Goal: Task Accomplishment & Management: Manage account settings

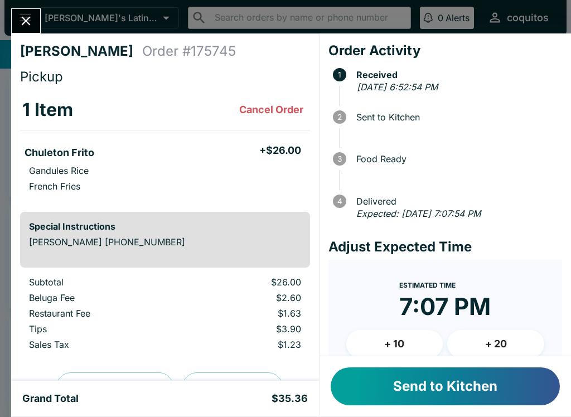
scroll to position [-1, 0]
click at [509, 395] on button "Send to Kitchen" at bounding box center [445, 386] width 229 height 38
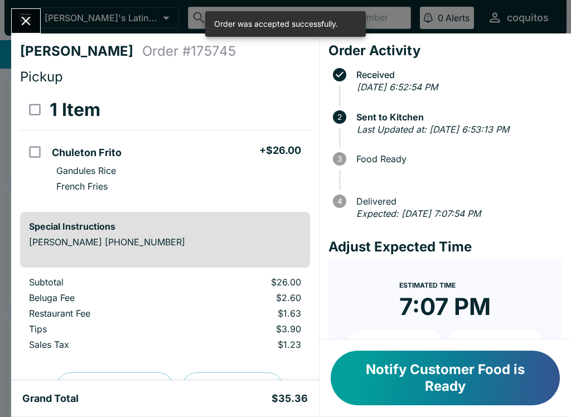
scroll to position [0, 0]
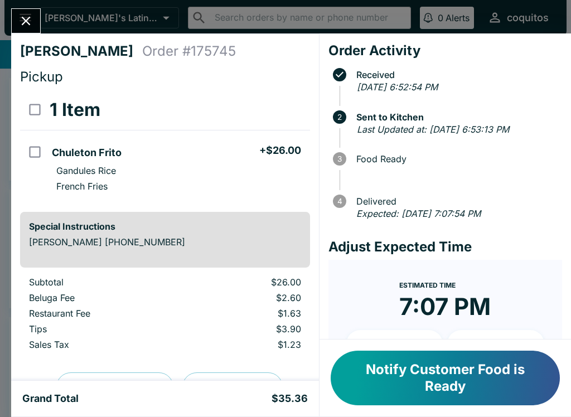
click at [27, 20] on icon "Close" at bounding box center [26, 21] width 9 height 9
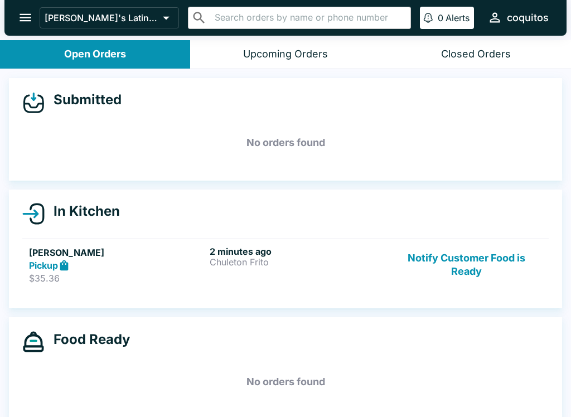
click at [463, 265] on button "Notify Customer Food is Ready" at bounding box center [466, 265] width 151 height 38
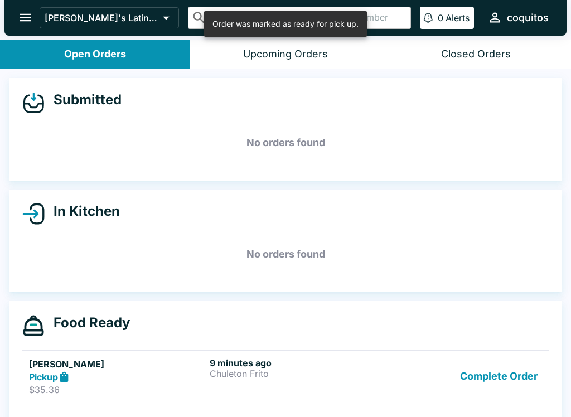
click at [364, 381] on div "9 minutes ago Chuleton Frito" at bounding box center [298, 376] width 176 height 38
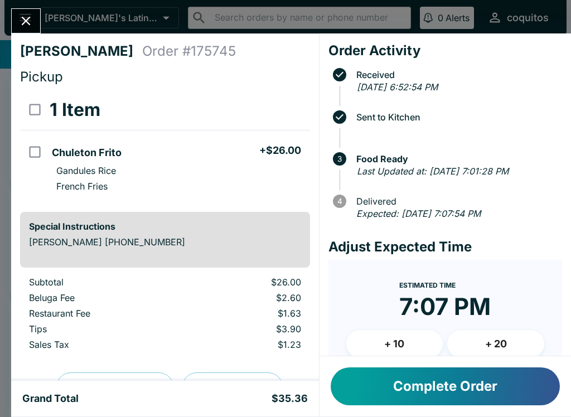
click at [25, 14] on icon "Close" at bounding box center [25, 20] width 15 height 15
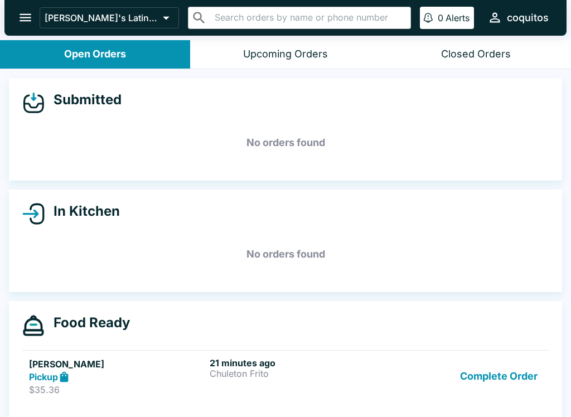
click at [484, 54] on div "Closed Orders" at bounding box center [476, 54] width 70 height 13
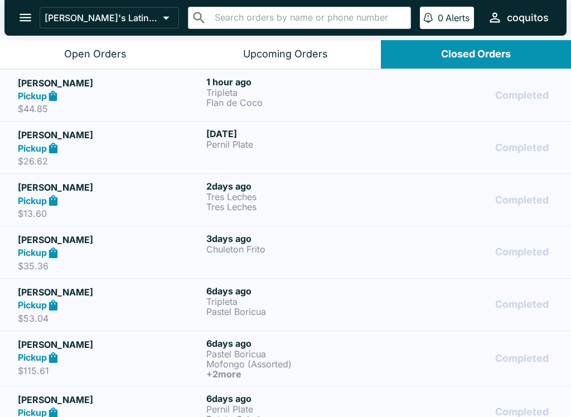
click at [331, 88] on p "Tripleta" at bounding box center [298, 93] width 184 height 10
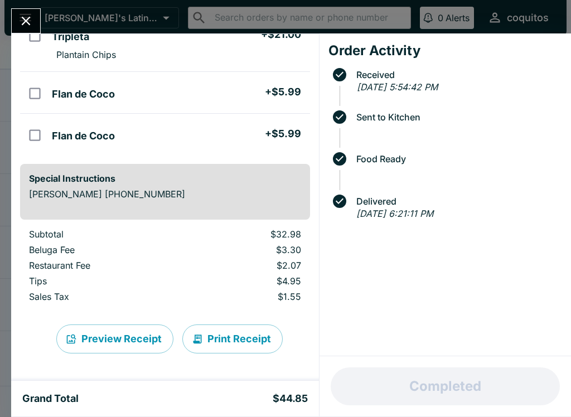
scroll to position [116, 0]
click at [33, 26] on icon "Close" at bounding box center [25, 20] width 15 height 15
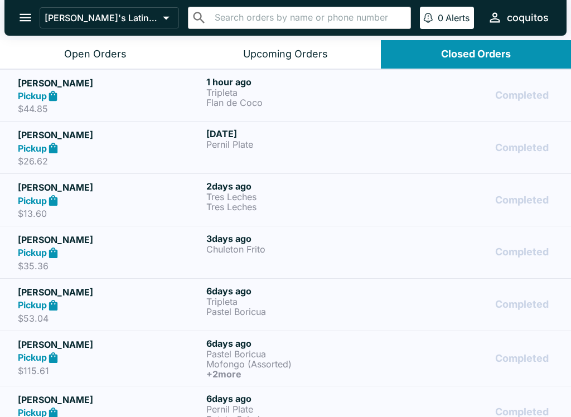
click at [24, 23] on icon "open drawer" at bounding box center [25, 17] width 15 height 15
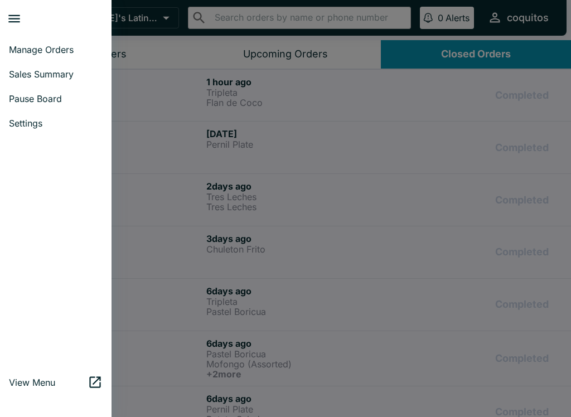
click at [62, 49] on span "Manage Orders" at bounding box center [56, 49] width 94 height 11
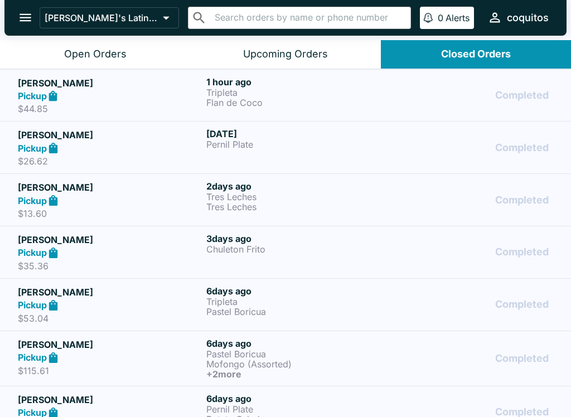
click at [318, 96] on p "Tripleta" at bounding box center [298, 93] width 184 height 10
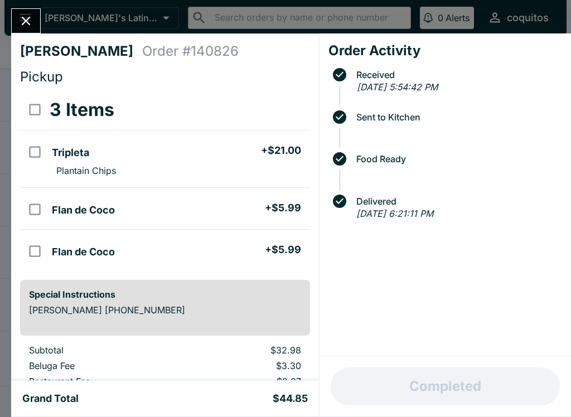
click at [27, 32] on button "Close" at bounding box center [26, 21] width 28 height 24
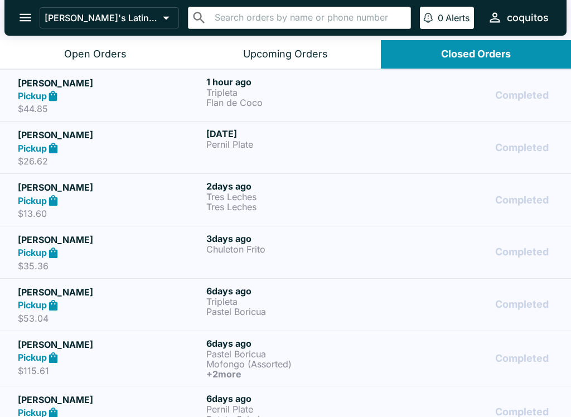
click at [120, 55] on div "Open Orders" at bounding box center [95, 54] width 62 height 13
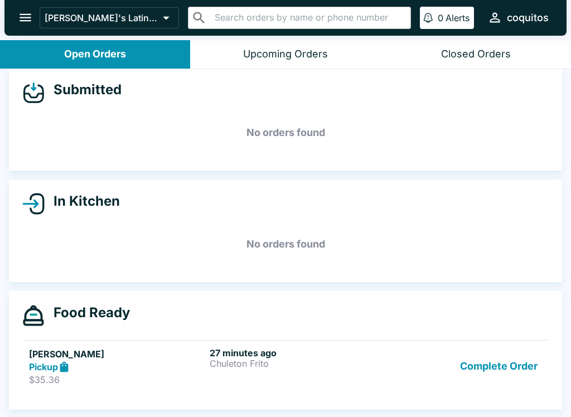
scroll to position [10, 0]
click at [225, 369] on div "27 minutes ago [PERSON_NAME]" at bounding box center [298, 366] width 176 height 38
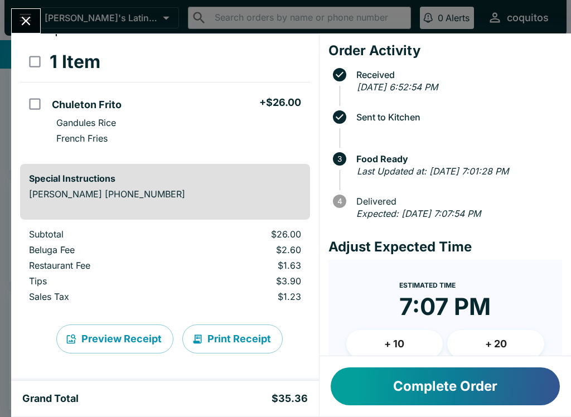
scroll to position [48, 0]
click at [487, 387] on button "Complete Order" at bounding box center [445, 386] width 229 height 38
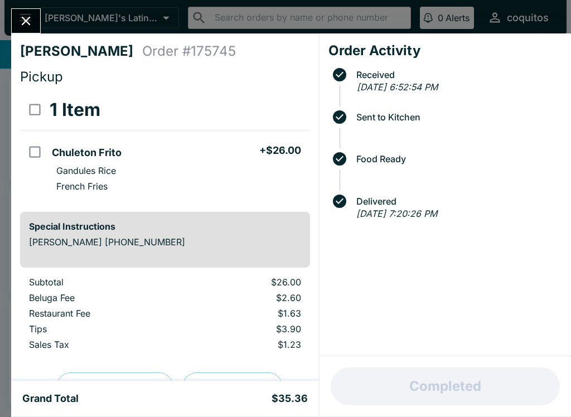
scroll to position [0, 0]
click at [42, 16] on div "[PERSON_NAME] Order # 175745 Pickup 1 Item Chuleton Frito + $26.00 Gandules Ric…" at bounding box center [285, 208] width 571 height 417
